Goal: Check status

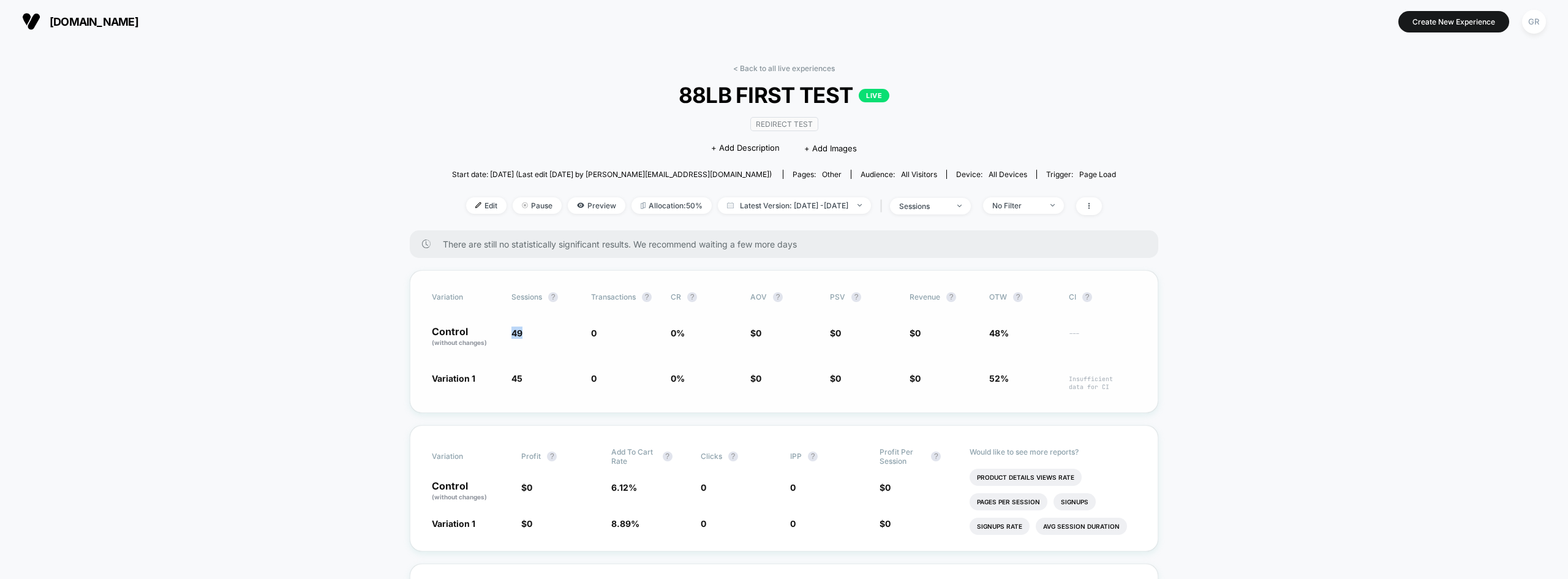
drag, startPoint x: 509, startPoint y: 328, endPoint x: 514, endPoint y: 374, distance: 46.3
click at [545, 325] on div "Variation Sessions ? Transactions ? CR ? AOV ? PSV ? Revenue ? OTW ? CI ? Contr…" at bounding box center [784, 341] width 749 height 143
drag, startPoint x: 515, startPoint y: 387, endPoint x: 541, endPoint y: 387, distance: 26.0
click at [541, 387] on span "45 - 8.2 %" at bounding box center [545, 381] width 68 height 19
drag, startPoint x: 541, startPoint y: 387, endPoint x: 487, endPoint y: 355, distance: 62.8
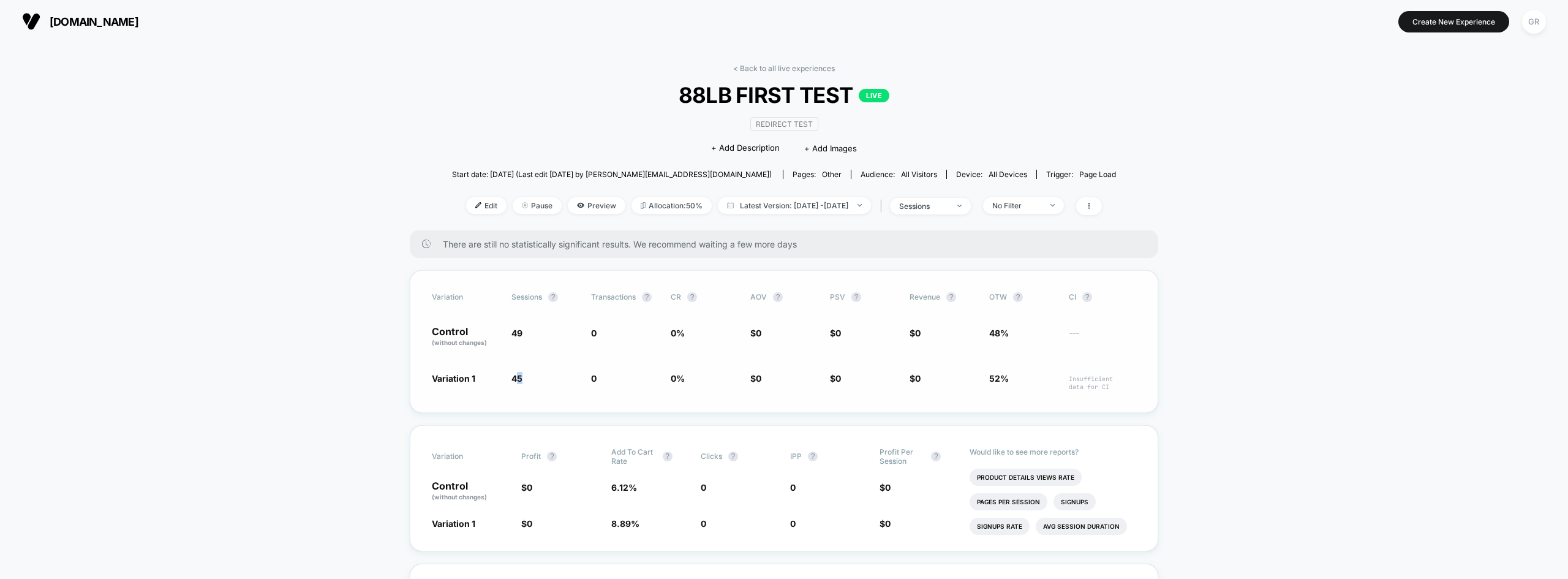
click at [540, 387] on span "45 - 8.2 %" at bounding box center [545, 381] width 68 height 19
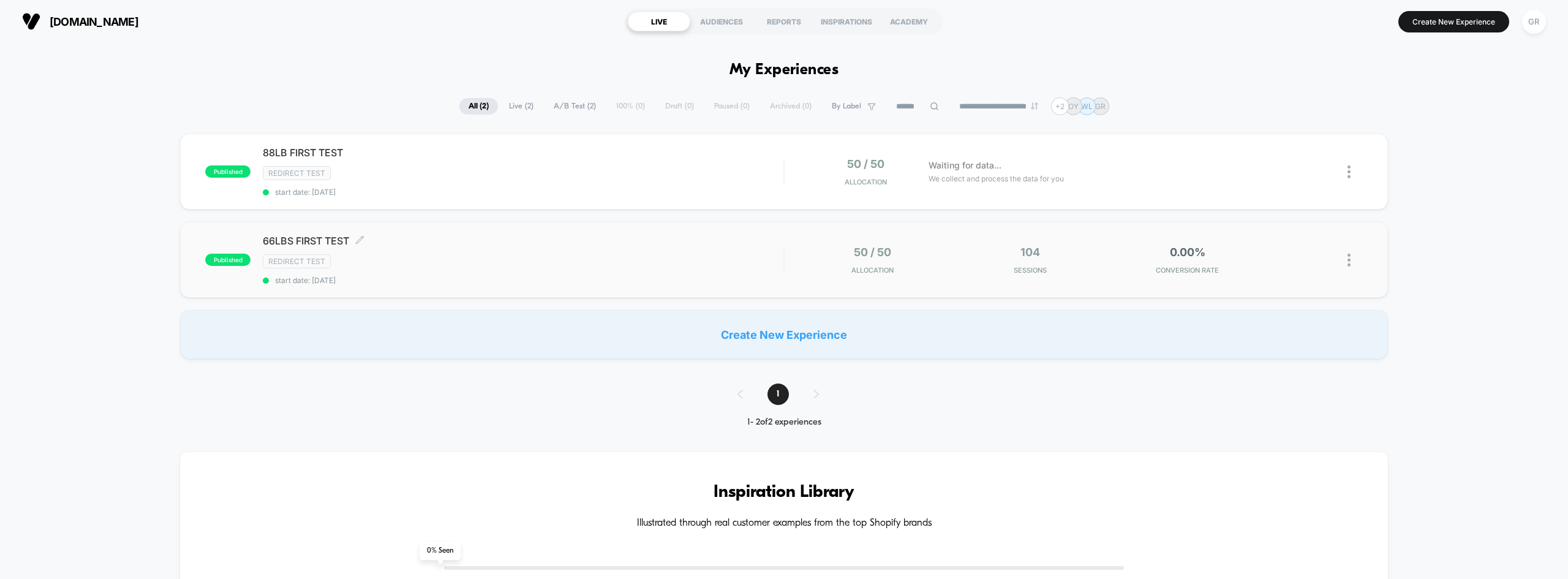
click at [431, 253] on div "66LBS FIRST TEST Click to edit experience details Click to edit experience deta…" at bounding box center [523, 259] width 520 height 50
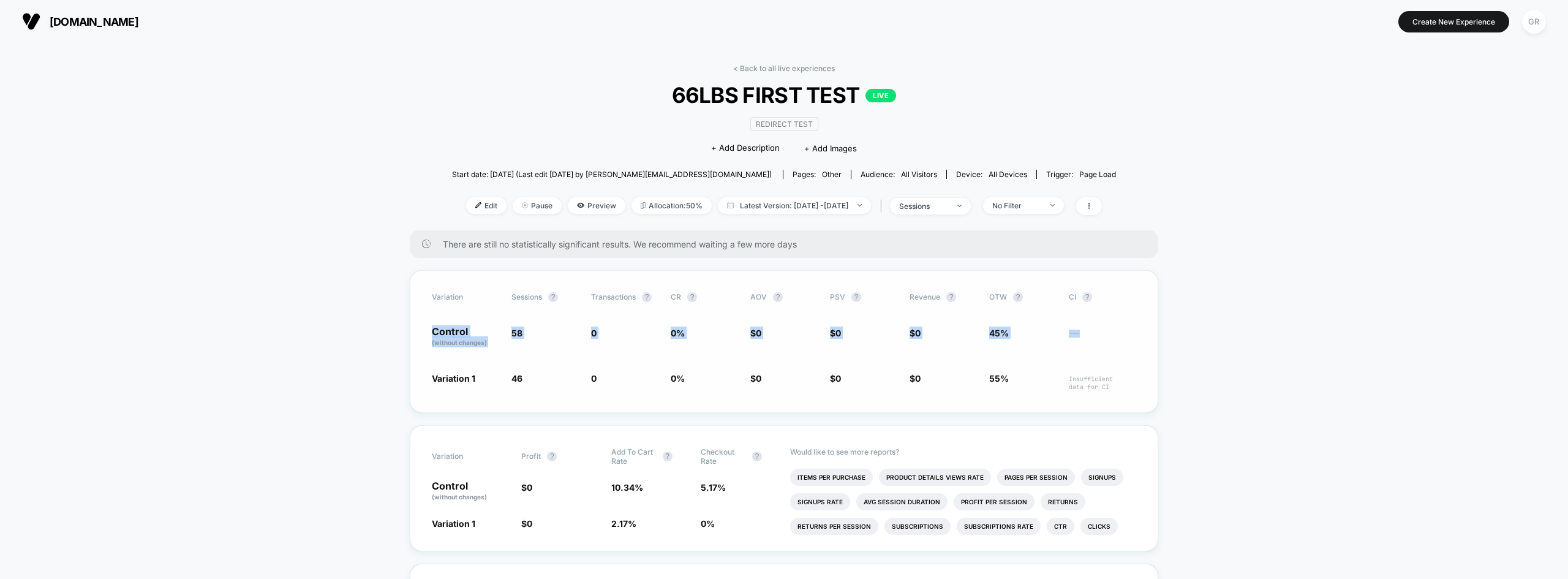
drag, startPoint x: 503, startPoint y: 327, endPoint x: 1110, endPoint y: 326, distance: 607.0
click at [1110, 326] on div "Control (without changes) 58 0 0 % $ 0 $ 0 $ 0 45% ---" at bounding box center [784, 336] width 705 height 21
drag, startPoint x: 656, startPoint y: 417, endPoint x: 611, endPoint y: 418, distance: 45.0
drag, startPoint x: 419, startPoint y: 369, endPoint x: 1115, endPoint y: 363, distance: 696.0
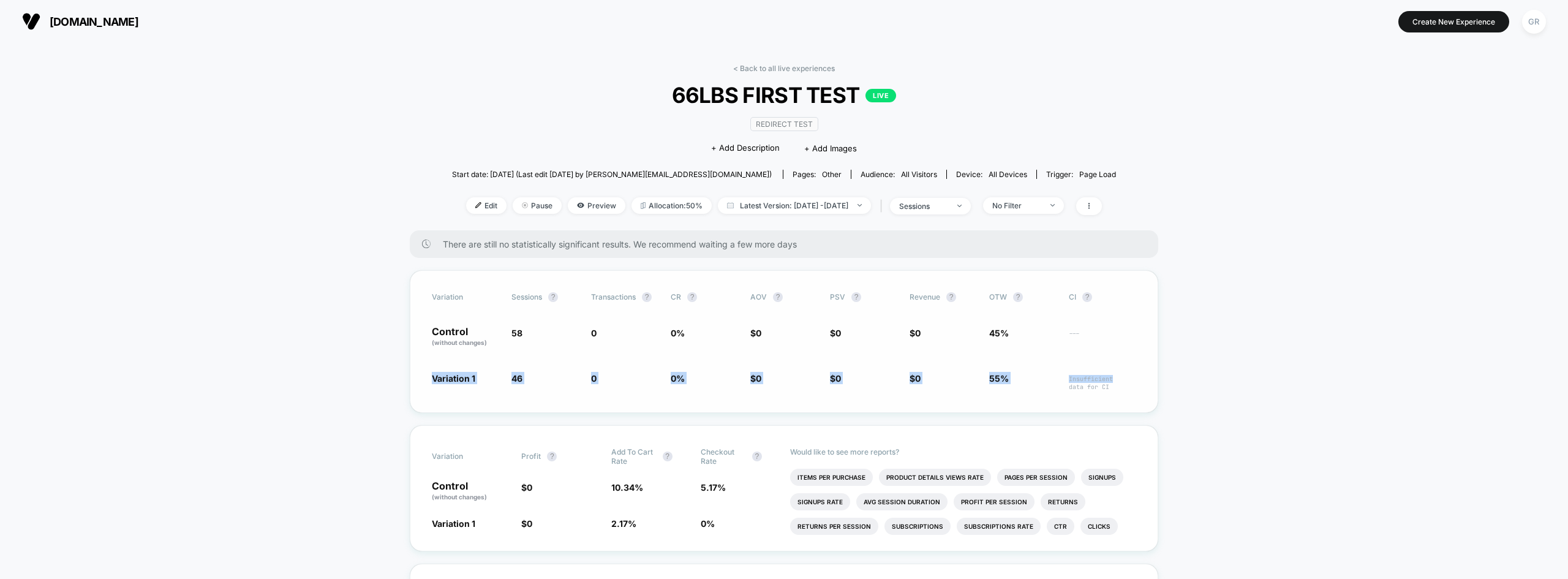
click at [1114, 363] on div "Variation Sessions ? Transactions ? CR ? AOV ? PSV ? Revenue ? OTW ? CI ? Contr…" at bounding box center [784, 341] width 749 height 143
click at [1134, 364] on div "Variation Sessions ? Transactions ? CR ? AOV ? PSV ? Revenue ? OTW ? CI ? Contr…" at bounding box center [784, 341] width 749 height 143
